Goal: Check status

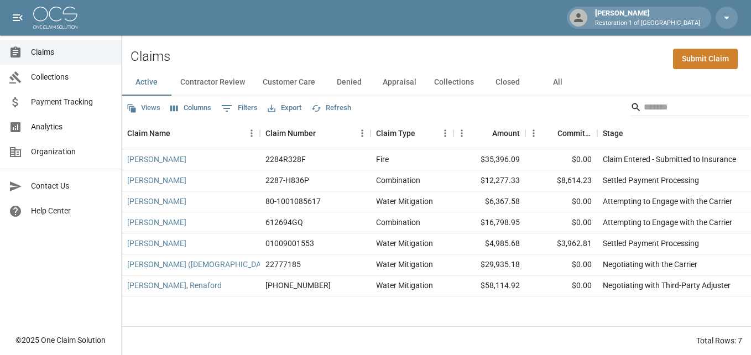
click at [517, 85] on button "Closed" at bounding box center [508, 82] width 50 height 27
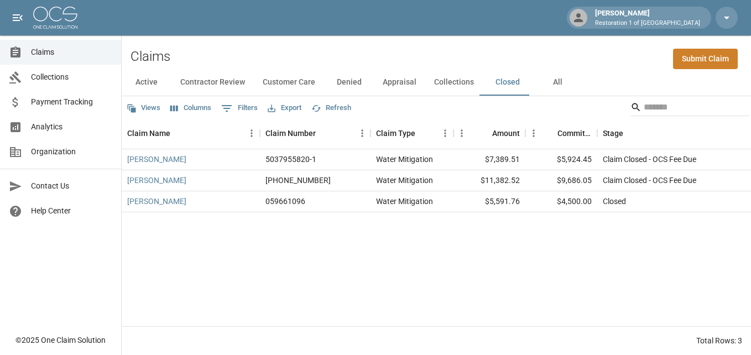
click at [557, 79] on button "All" at bounding box center [558, 82] width 50 height 27
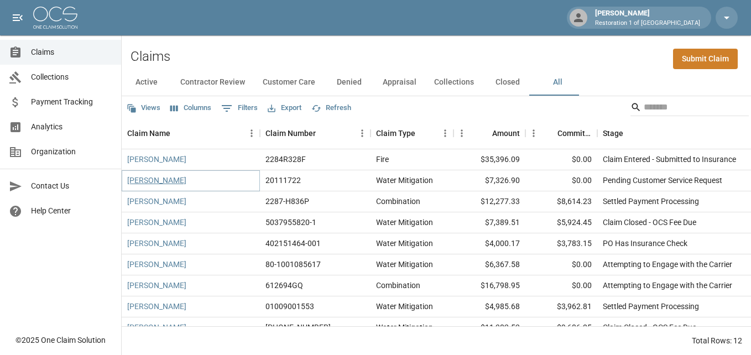
click at [147, 179] on link "[PERSON_NAME]" at bounding box center [156, 180] width 59 height 11
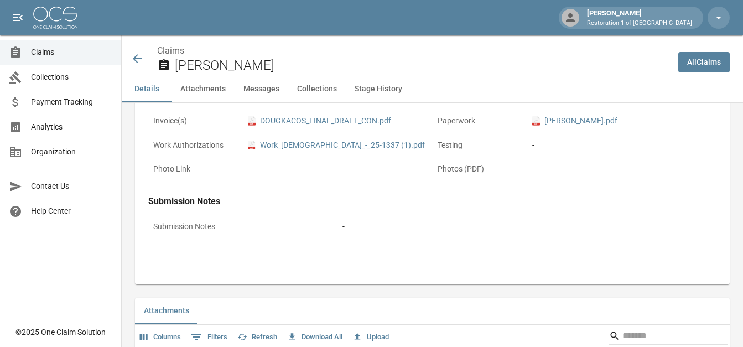
scroll to position [442, 0]
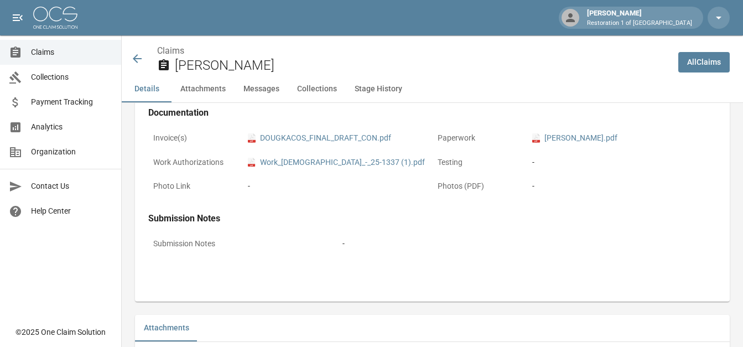
drag, startPoint x: 316, startPoint y: 137, endPoint x: 282, endPoint y: 255, distance: 123.2
click at [282, 255] on div "Submission Notes" at bounding box center [242, 245] width 189 height 24
click at [284, 163] on link "pdf Work_[DEMOGRAPHIC_DATA]_-_25-1337 (1).pdf" at bounding box center [336, 163] width 177 height 12
click at [617, 137] on link "pdf [PERSON_NAME].pdf" at bounding box center [574, 138] width 85 height 12
click at [607, 134] on link "pdf [PERSON_NAME].pdf" at bounding box center [574, 138] width 85 height 12
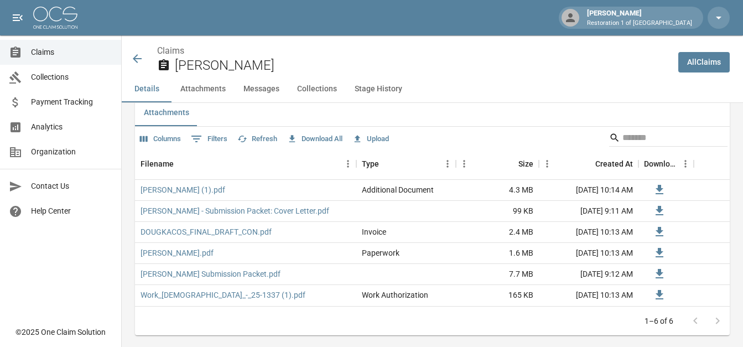
scroll to position [664, 0]
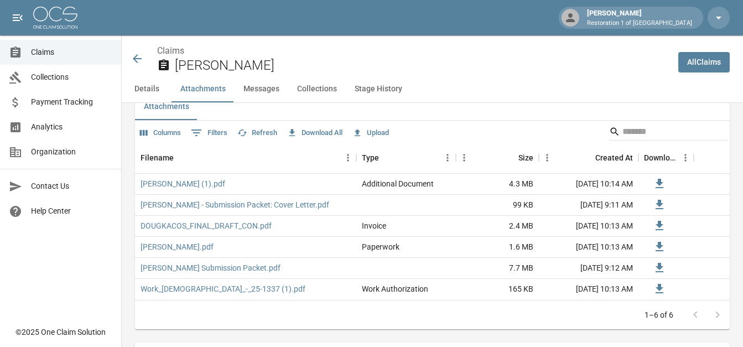
drag, startPoint x: 204, startPoint y: 227, endPoint x: 92, endPoint y: 258, distance: 116.5
click at [92, 258] on div "Claims Collections Payment Tracking Analytics Organization Contact Us Help Cent…" at bounding box center [60, 160] width 121 height 320
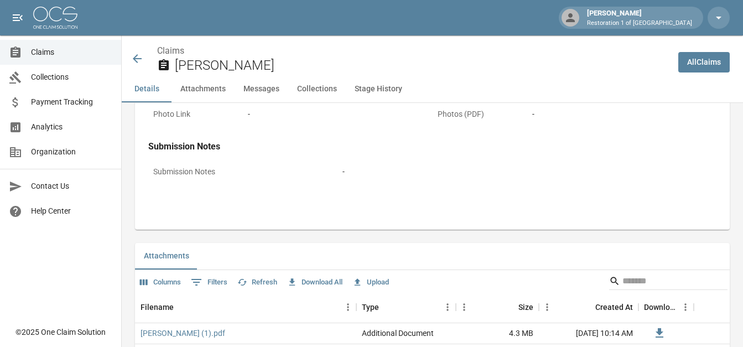
scroll to position [608, 0]
